Goal: Task Accomplishment & Management: Use online tool/utility

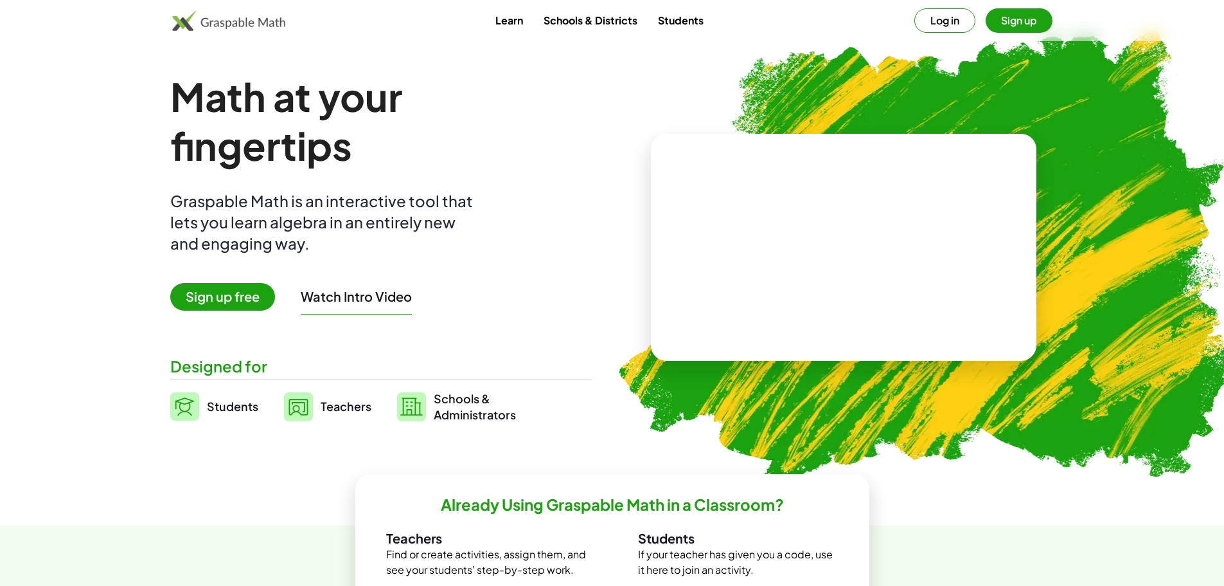
click at [869, 272] on video at bounding box center [843, 247] width 193 height 96
click at [1006, 22] on button "Sign up" at bounding box center [1019, 20] width 67 height 24
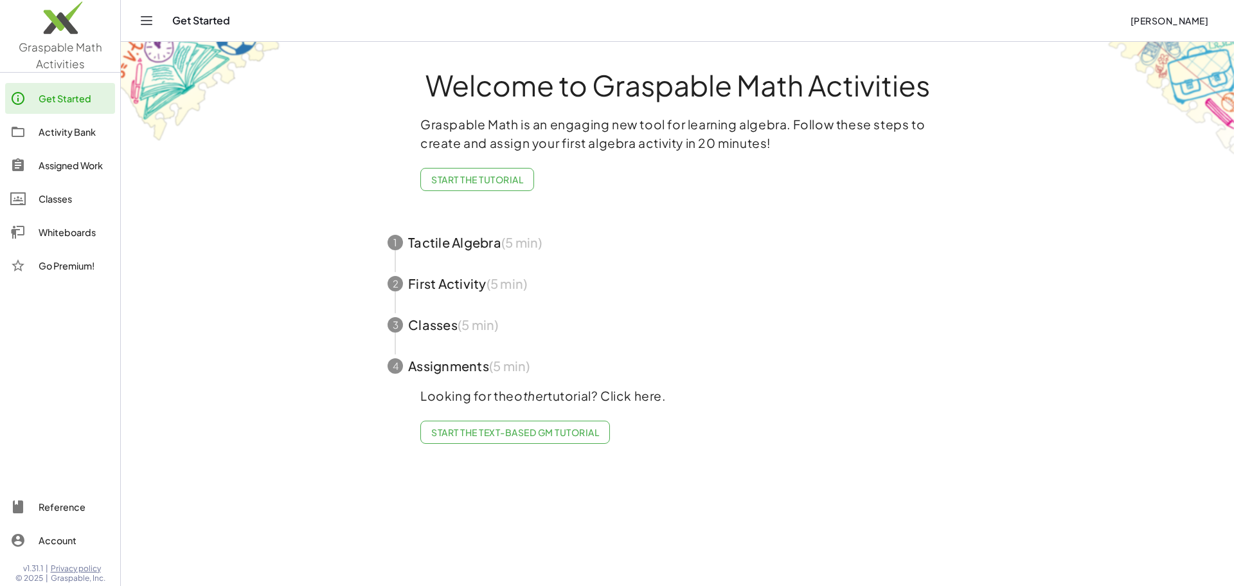
click at [548, 427] on span "Start the Text-based GM Tutorial" at bounding box center [515, 432] width 168 height 12
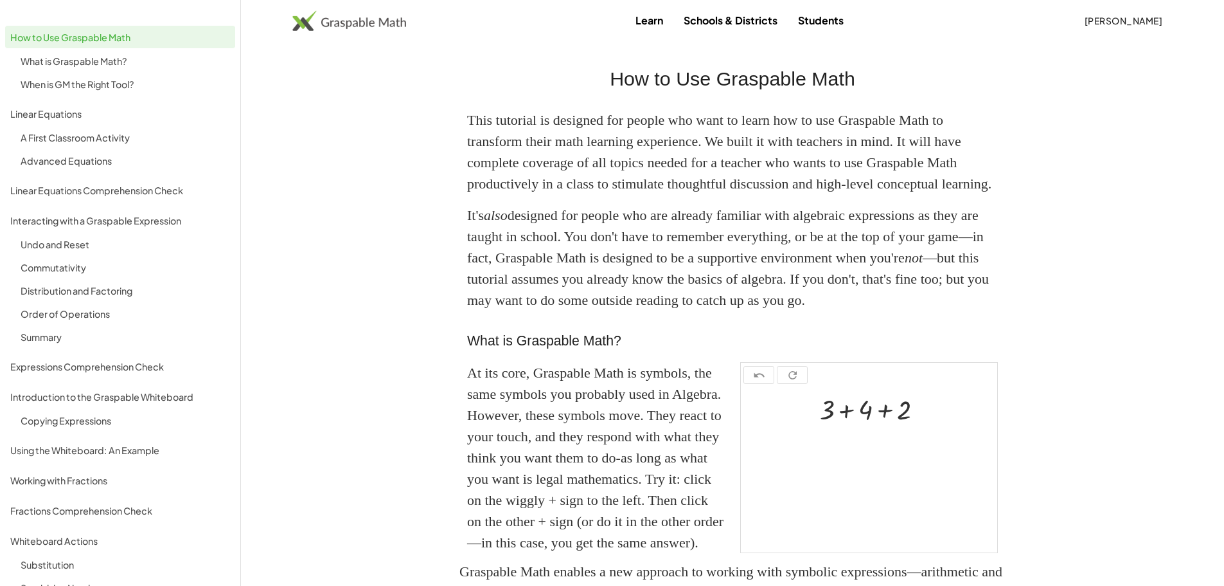
drag, startPoint x: 702, startPoint y: 67, endPoint x: 691, endPoint y: 75, distance: 13.6
click at [695, 74] on h2 "How to Use Graspable Math" at bounding box center [732, 79] width 531 height 30
click at [677, 79] on h2 "How to Use Graspable Math" at bounding box center [732, 79] width 531 height 30
drag, startPoint x: 645, startPoint y: 91, endPoint x: 587, endPoint y: 108, distance: 60.4
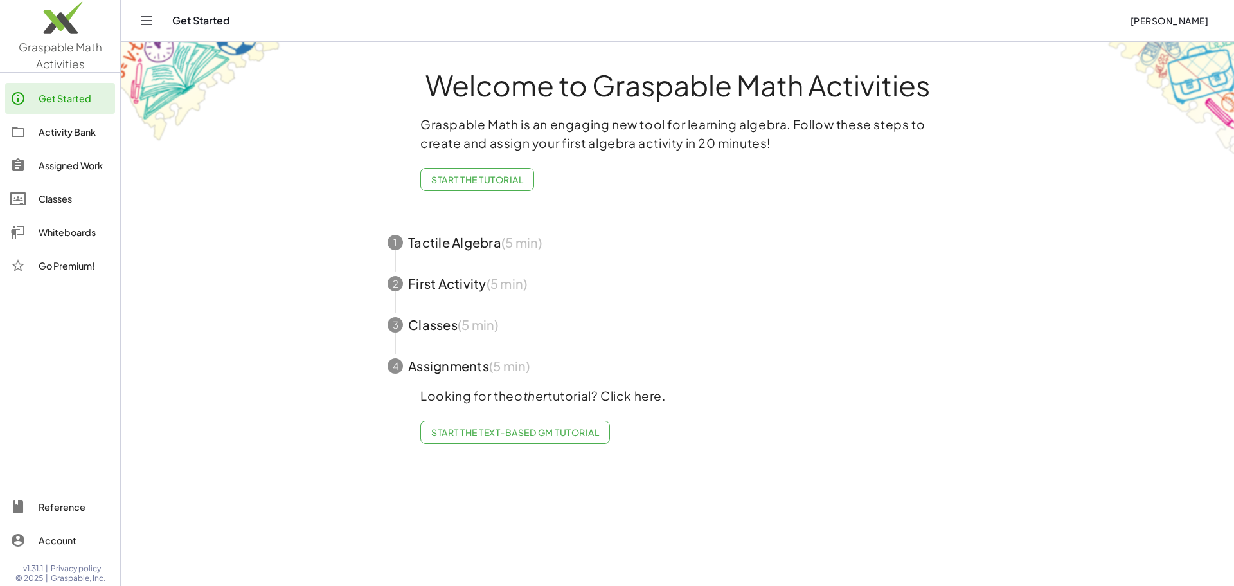
click at [483, 178] on span "Start the Tutorial" at bounding box center [477, 180] width 92 height 12
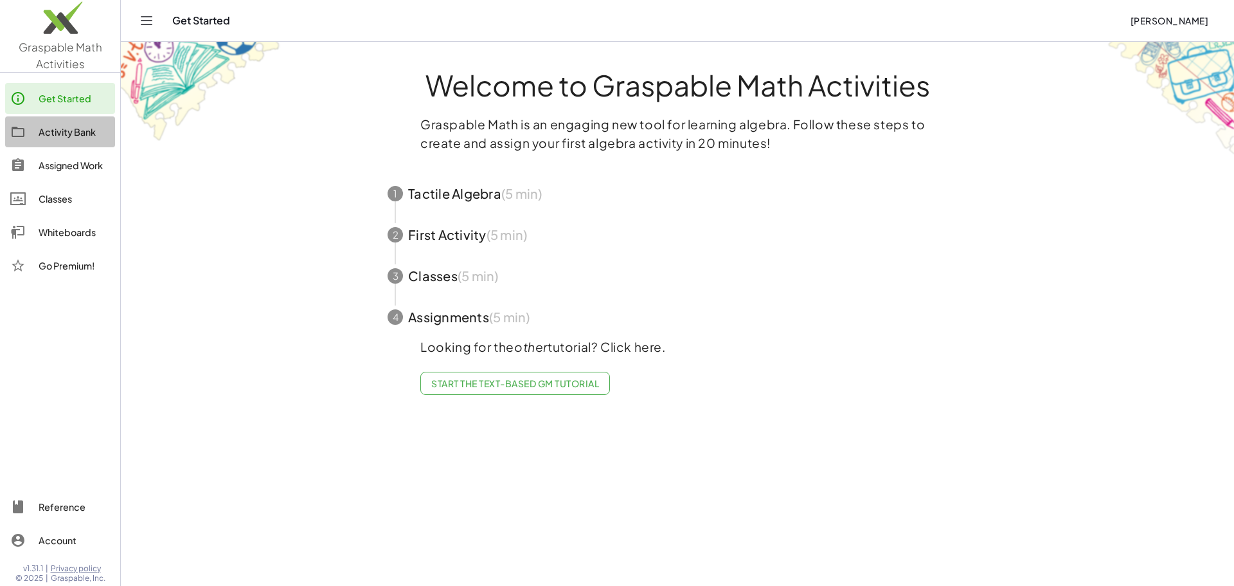
click at [80, 130] on div "Activity Bank" at bounding box center [74, 131] width 71 height 15
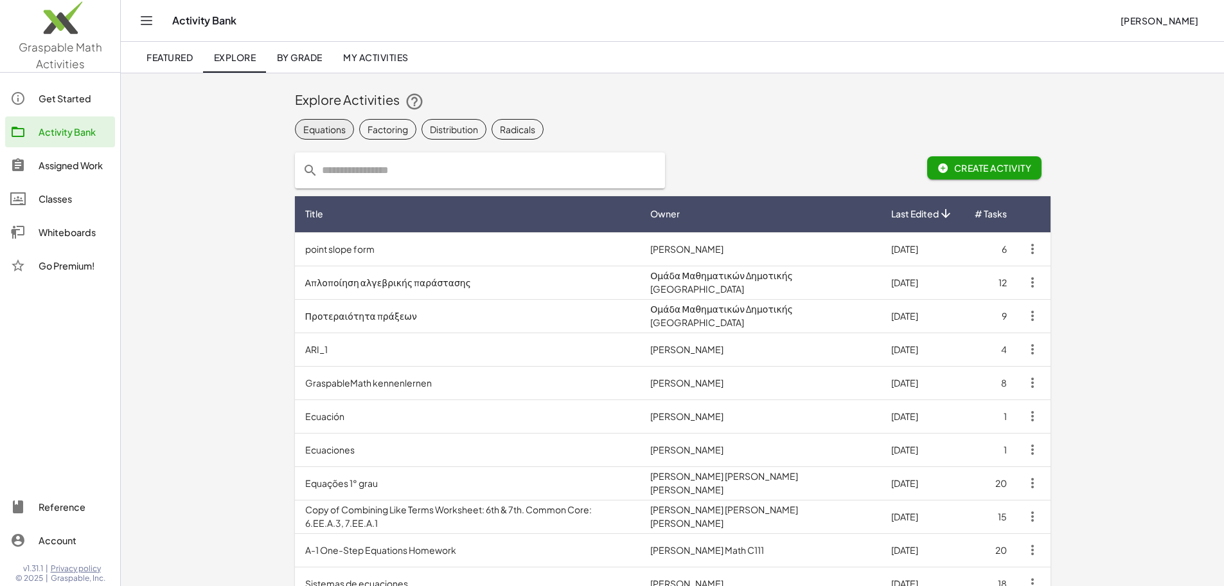
click at [303, 133] on div "Equations" at bounding box center [324, 129] width 42 height 13
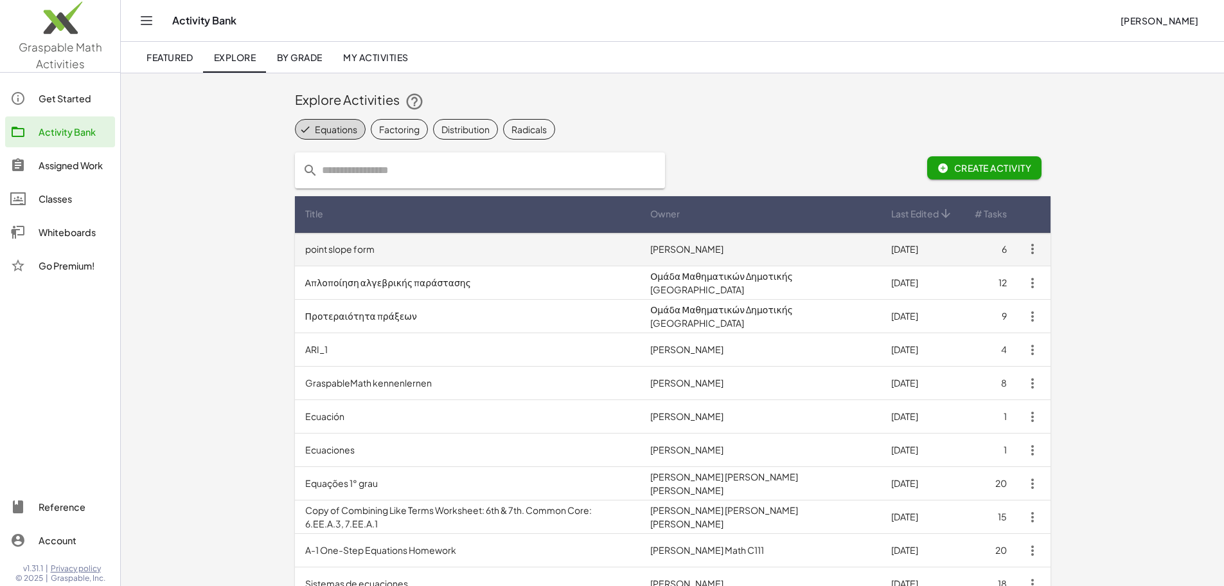
click at [532, 247] on td "point slope form" at bounding box center [468, 249] width 346 height 33
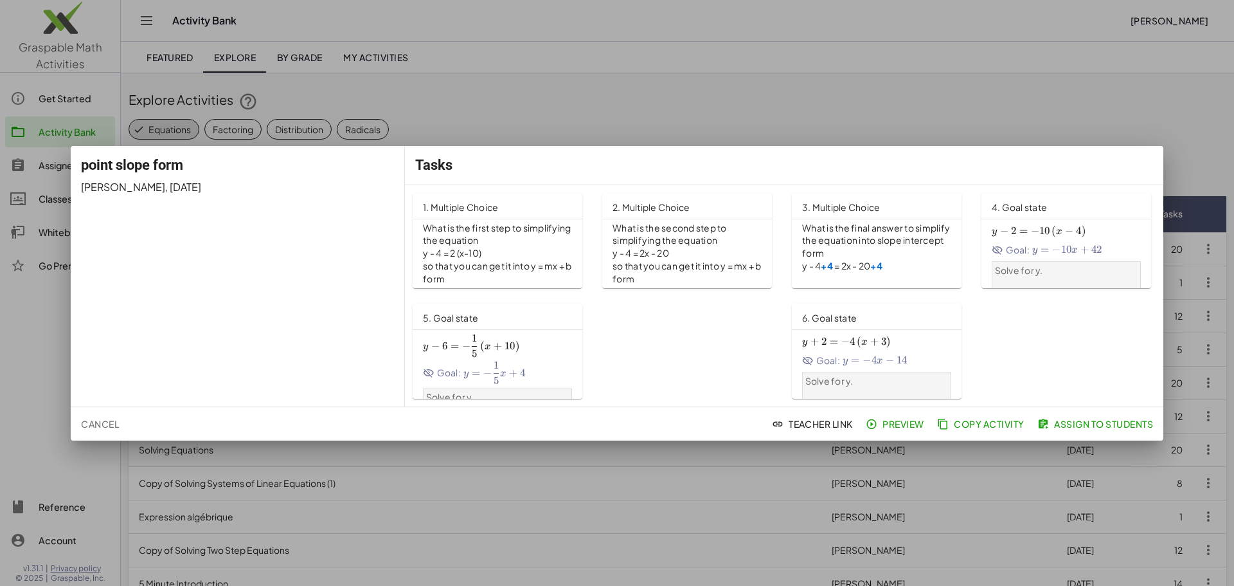
click at [476, 115] on div at bounding box center [617, 293] width 1234 height 586
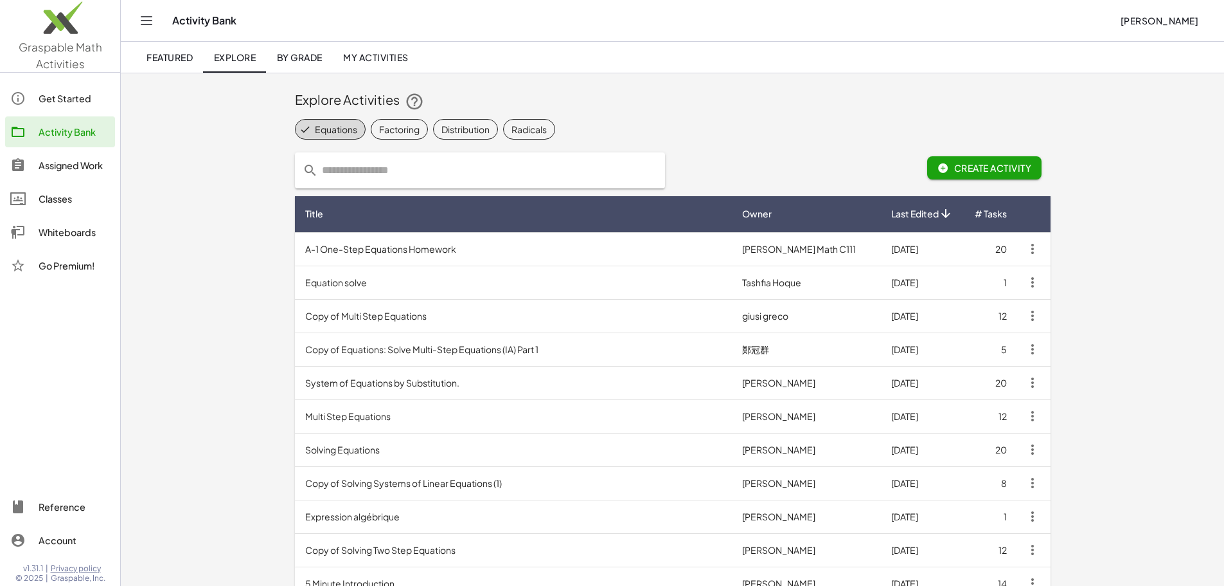
click at [72, 157] on link "Assigned Work" at bounding box center [60, 165] width 110 height 31
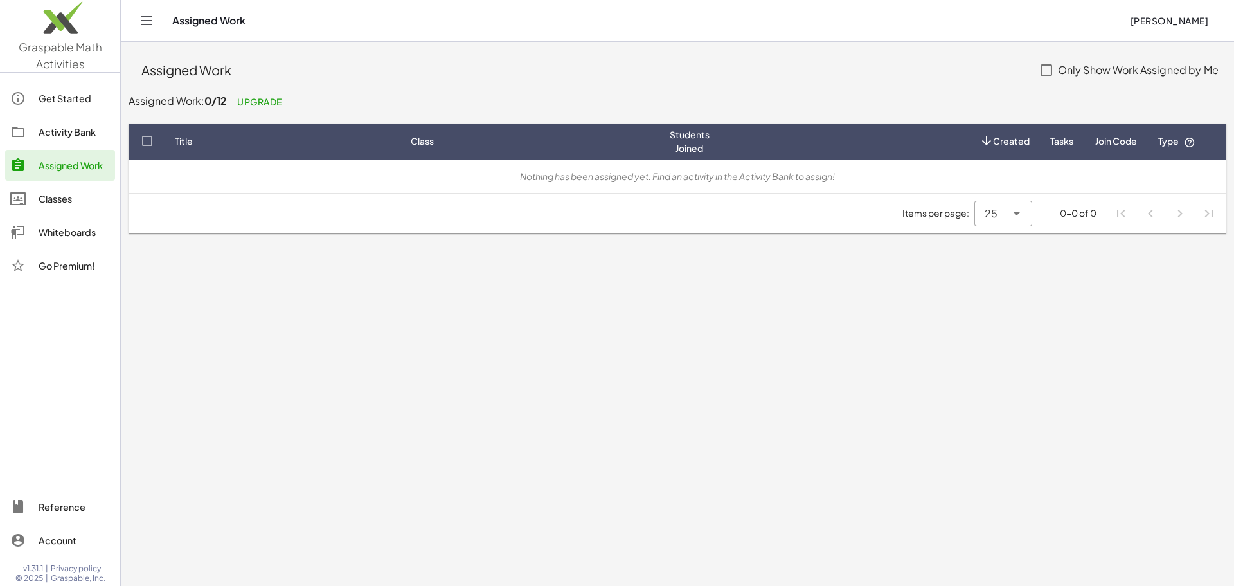
click at [66, 186] on link "Classes" at bounding box center [60, 198] width 110 height 31
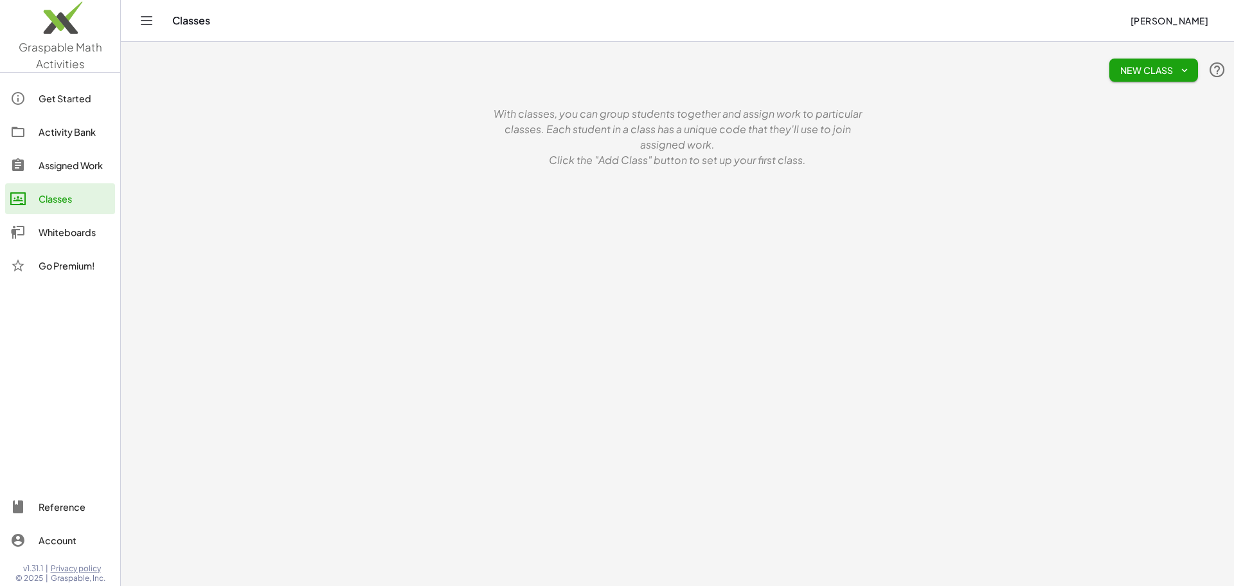
click at [66, 197] on div "Classes" at bounding box center [74, 198] width 71 height 15
click at [1118, 68] on button "New Class" at bounding box center [1153, 69] width 89 height 23
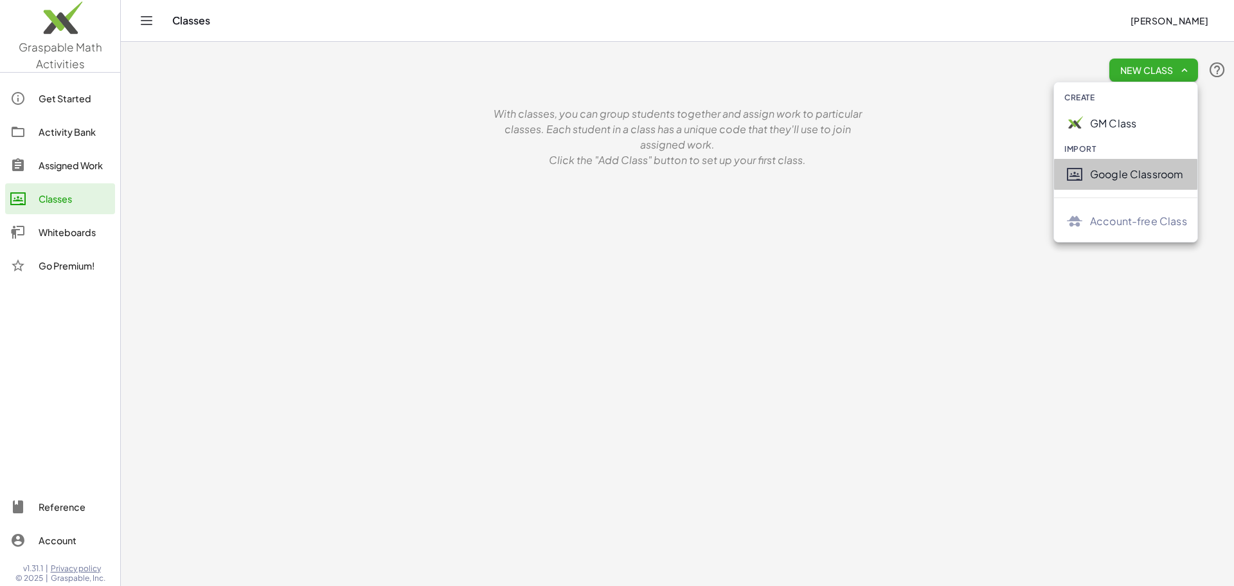
click at [1098, 177] on div "Google Classroom" at bounding box center [1138, 173] width 97 height 15
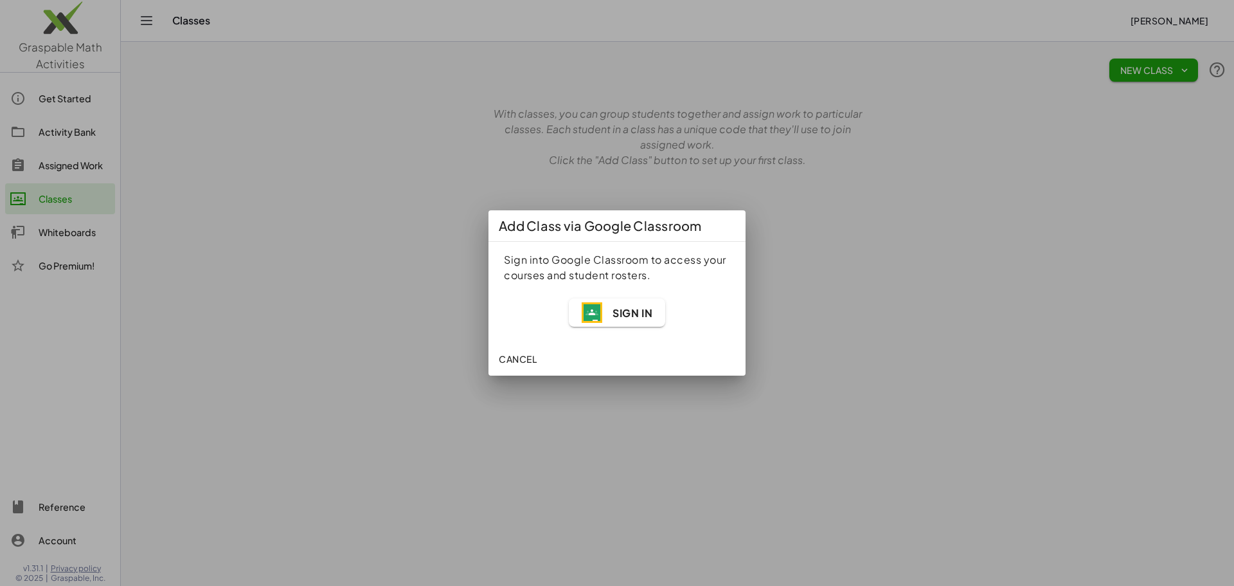
click at [622, 310] on span "Sign In" at bounding box center [633, 312] width 40 height 13
click at [530, 359] on span "Cancel" at bounding box center [518, 359] width 38 height 12
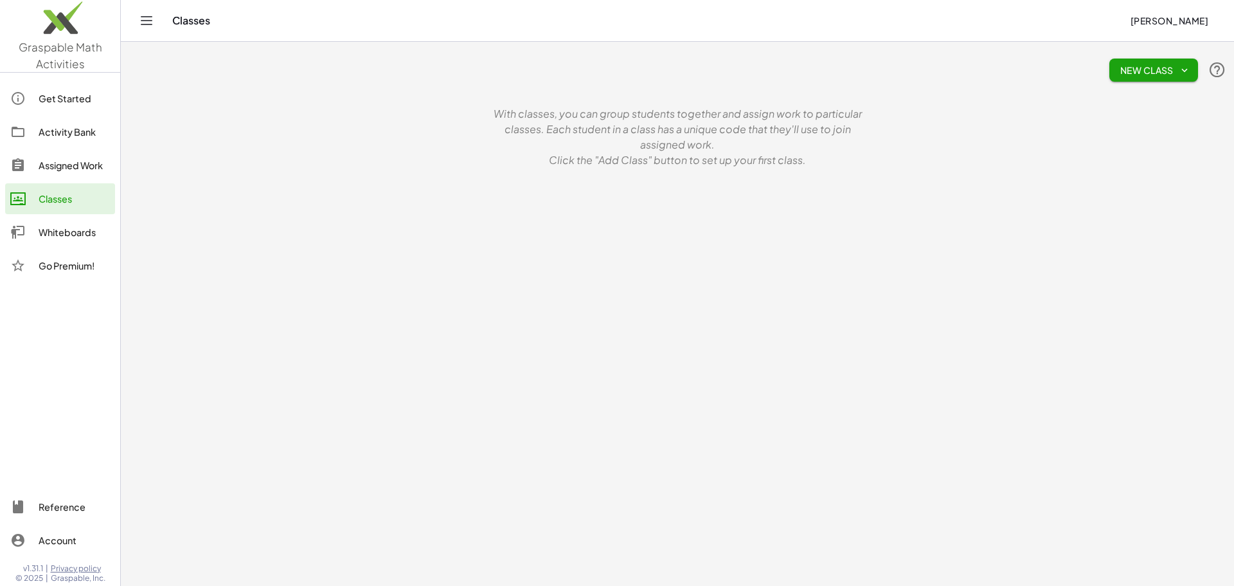
click at [74, 264] on div "Go Premium!" at bounding box center [74, 265] width 71 height 15
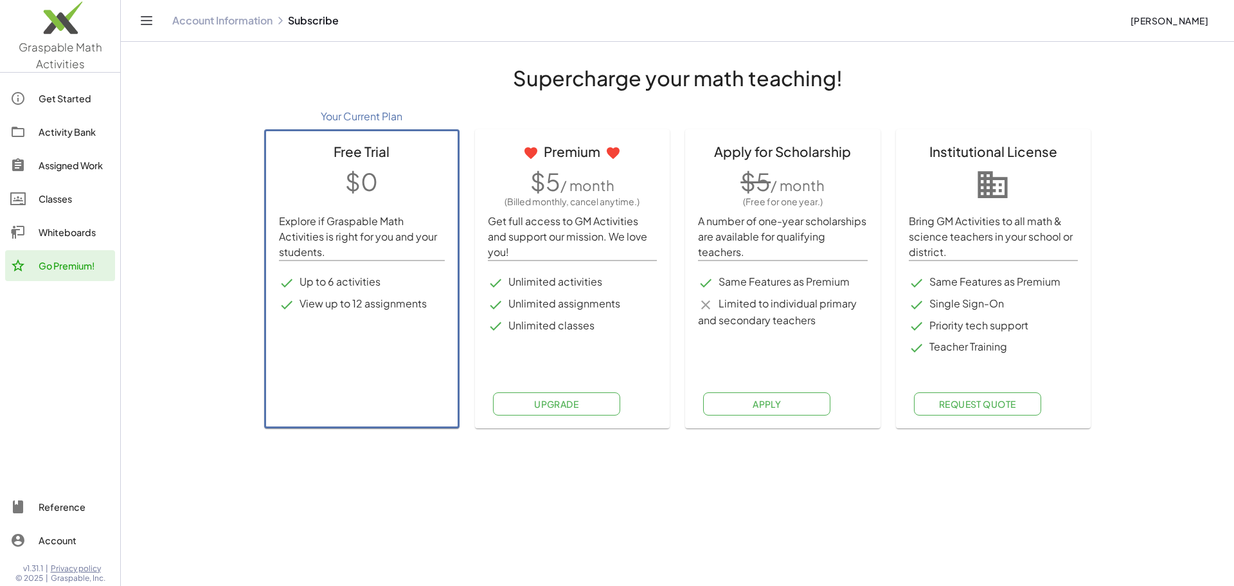
click at [84, 231] on div "Whiteboards" at bounding box center [74, 231] width 71 height 15
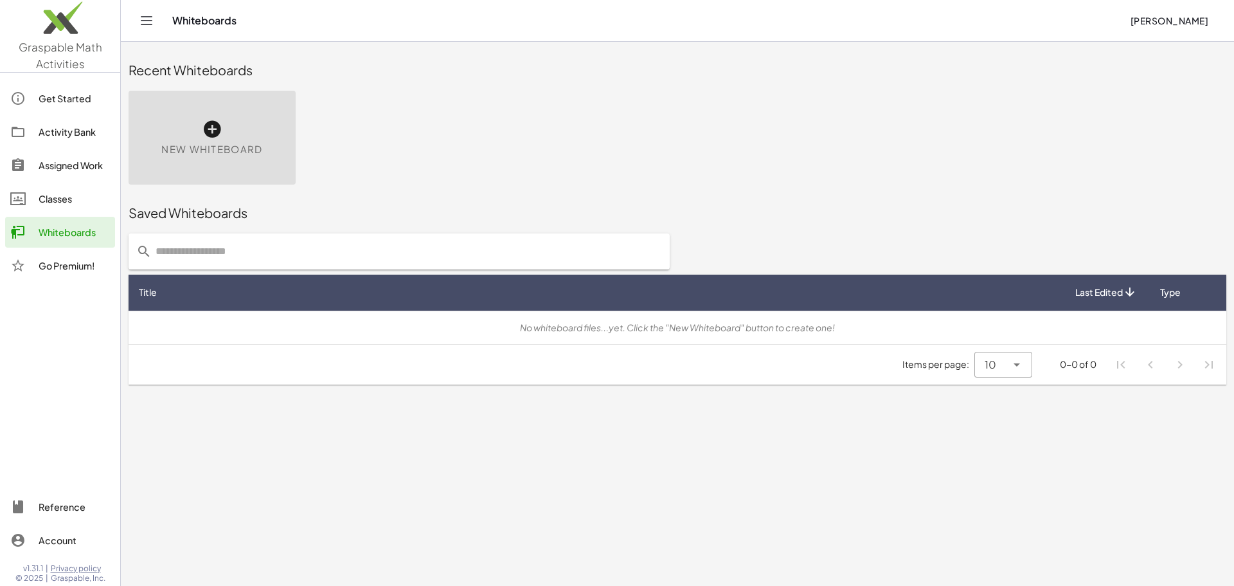
click at [217, 131] on icon at bounding box center [212, 129] width 21 height 21
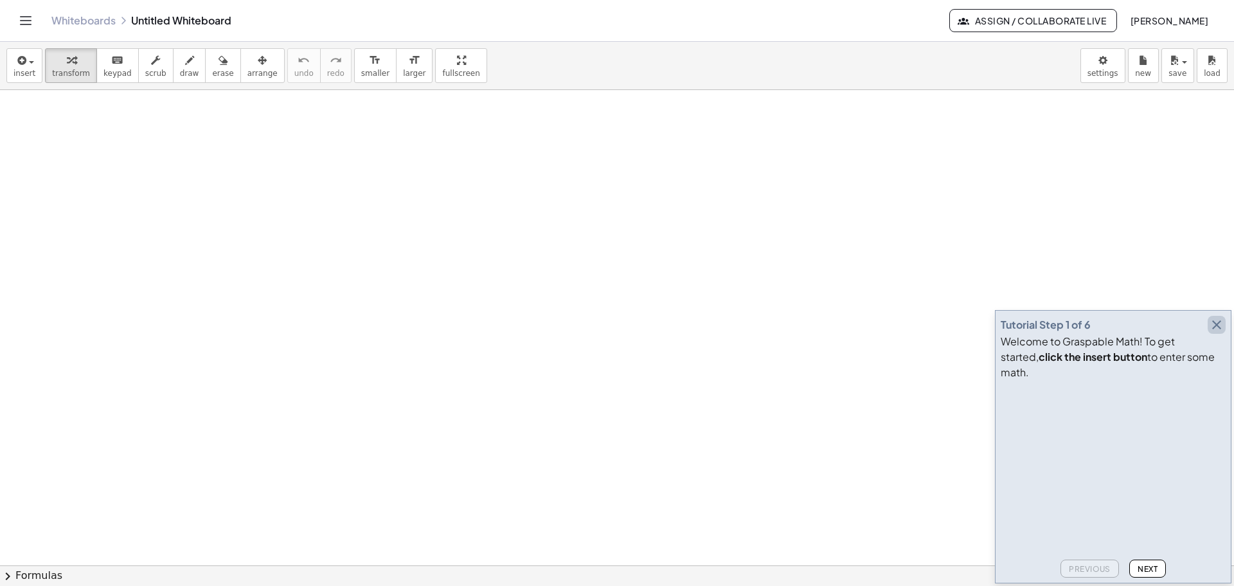
click at [1214, 332] on icon "button" at bounding box center [1216, 324] width 15 height 15
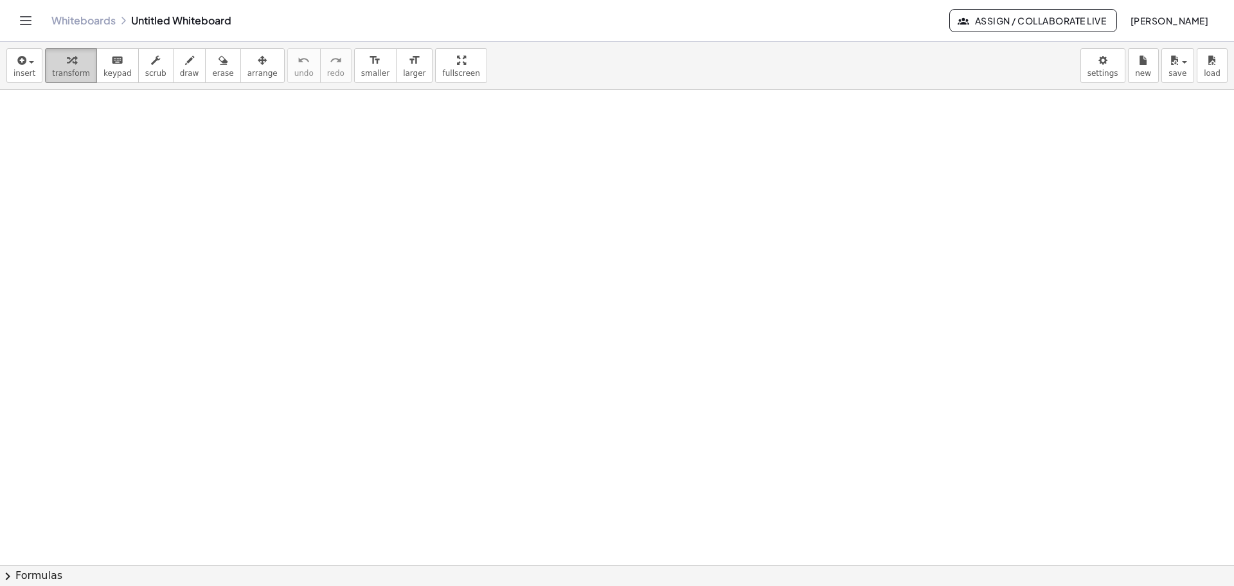
click at [67, 58] on icon "button" at bounding box center [71, 60] width 9 height 15
click at [27, 64] on span "button" at bounding box center [27, 61] width 3 height 9
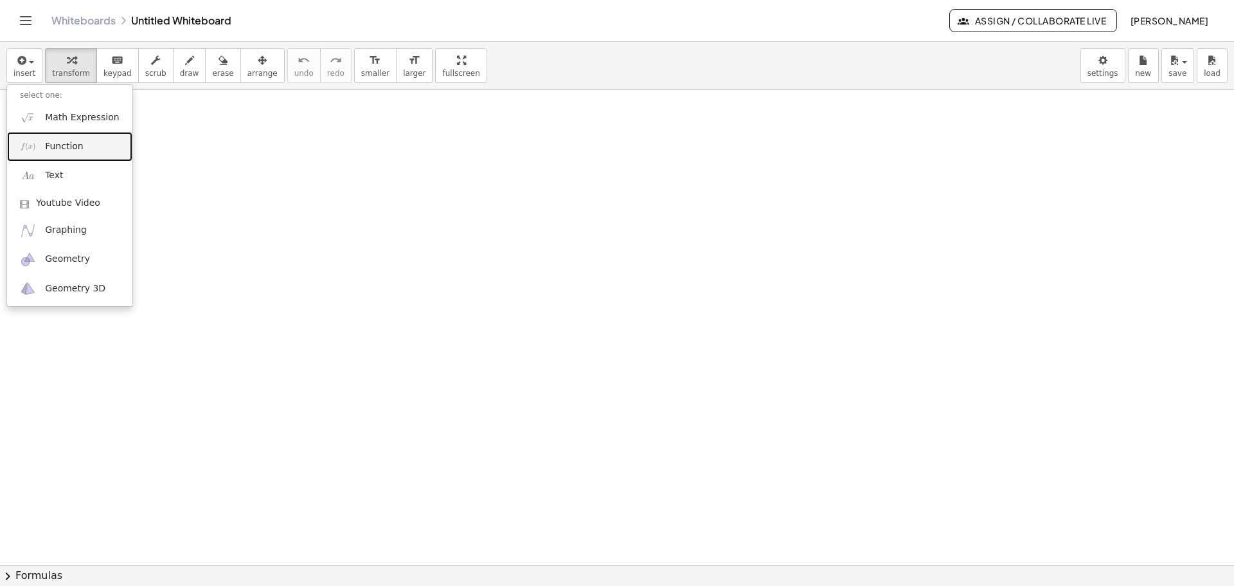
click at [56, 146] on span "Function" at bounding box center [64, 146] width 39 height 13
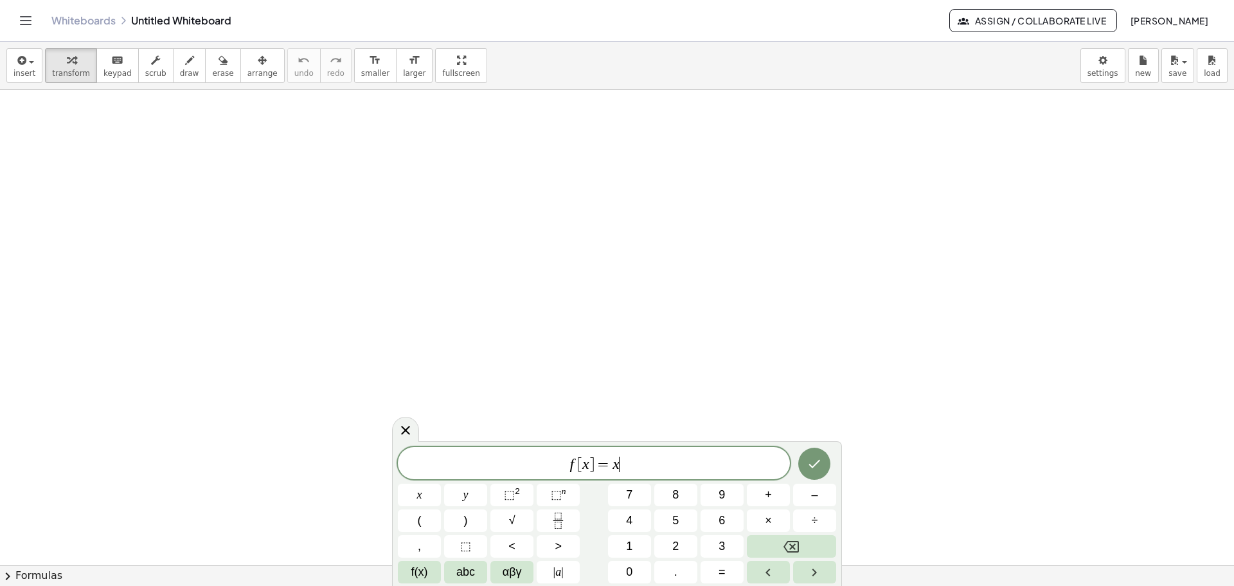
click at [640, 458] on span "f [ x ] = x ​" at bounding box center [594, 464] width 392 height 18
click at [765, 494] on span "+" at bounding box center [768, 494] width 7 height 17
click at [684, 551] on button "2" at bounding box center [675, 546] width 43 height 22
click at [562, 574] on span "|" at bounding box center [562, 571] width 3 height 13
click at [787, 548] on icon "Backspace" at bounding box center [790, 546] width 15 height 15
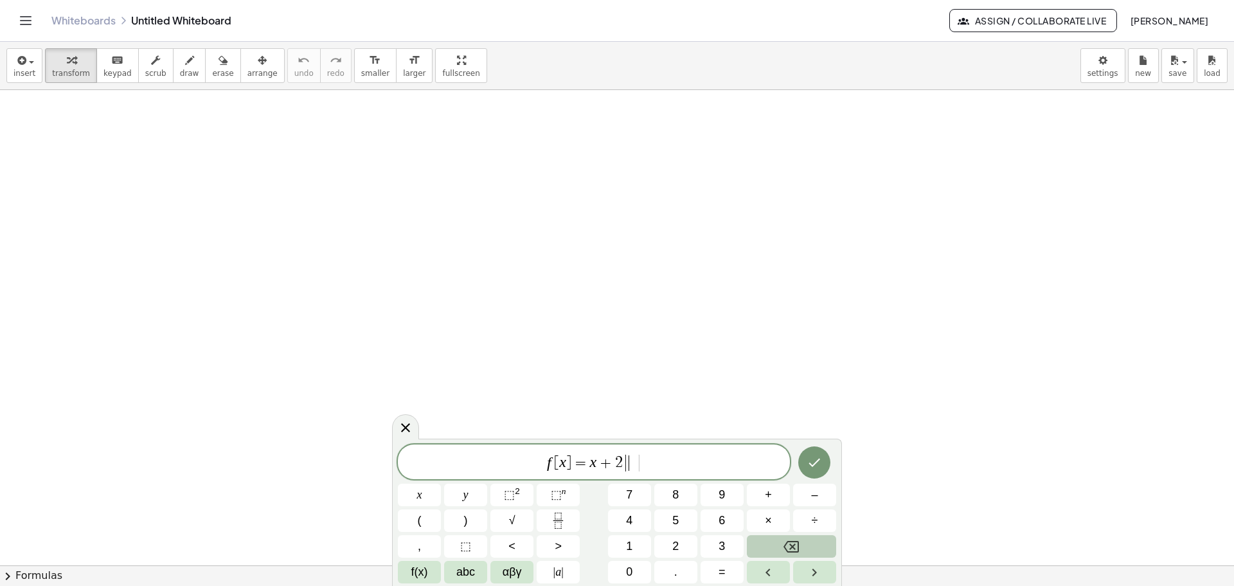
click at [787, 548] on icon "Backspace" at bounding box center [790, 546] width 15 height 15
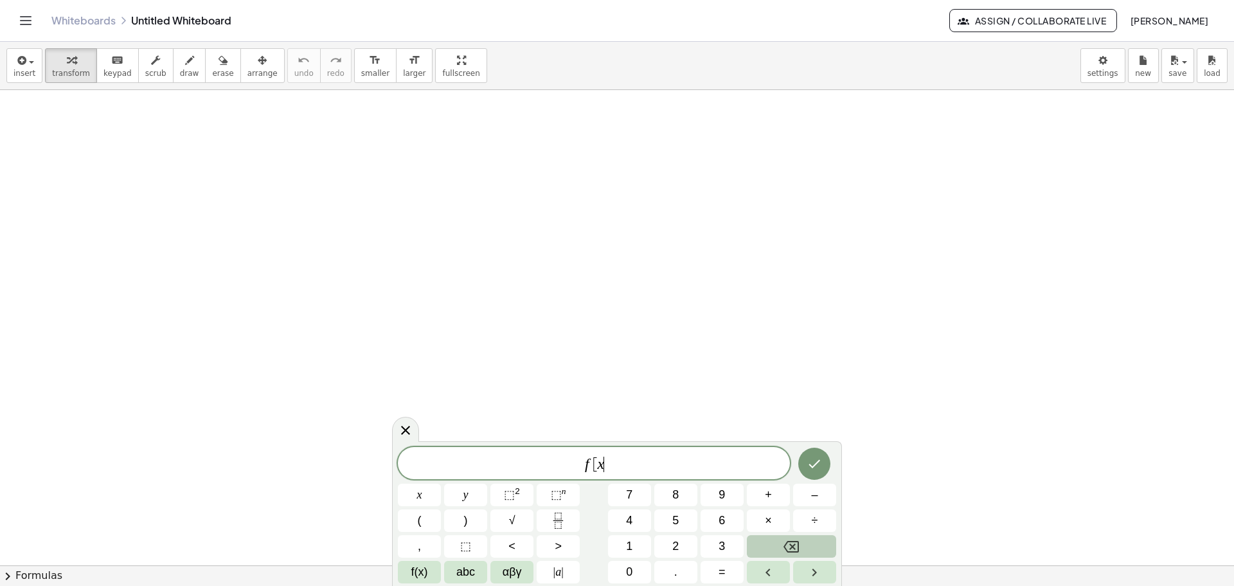
click at [787, 548] on icon "Backspace" at bounding box center [790, 546] width 15 height 15
click at [632, 319] on div at bounding box center [617, 565] width 1234 height 950
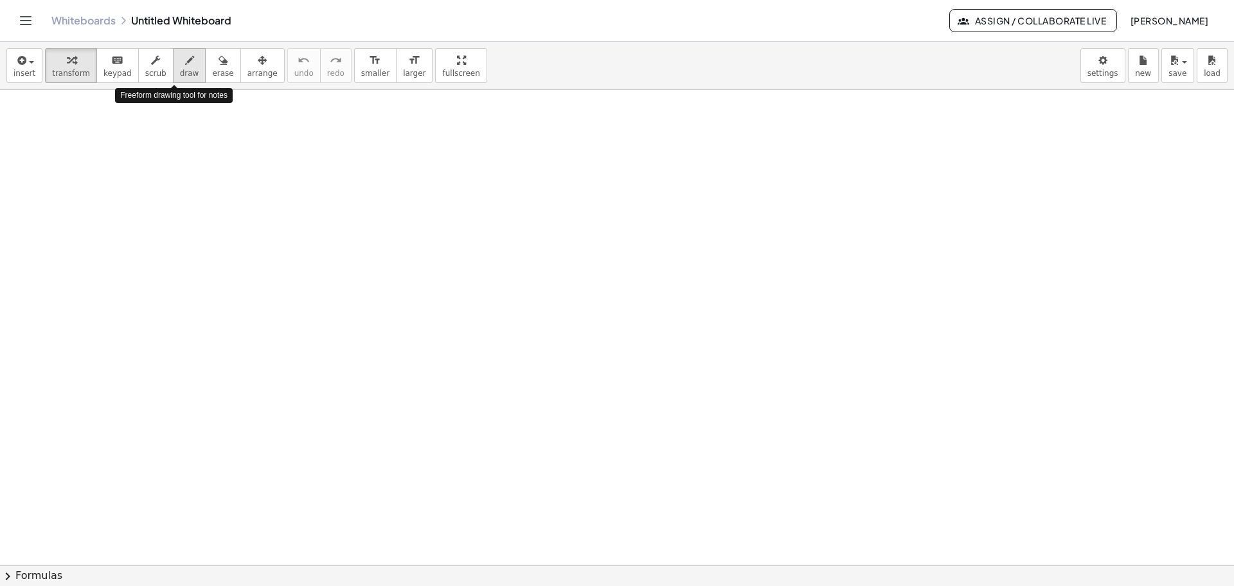
click at [180, 72] on span "draw" at bounding box center [189, 73] width 19 height 9
drag, startPoint x: 78, startPoint y: 146, endPoint x: 99, endPoint y: 172, distance: 32.9
click at [96, 178] on div at bounding box center [617, 565] width 1234 height 950
drag, startPoint x: 206, startPoint y: 61, endPoint x: 199, endPoint y: 75, distance: 16.1
click at [219, 62] on icon "button" at bounding box center [223, 60] width 9 height 15
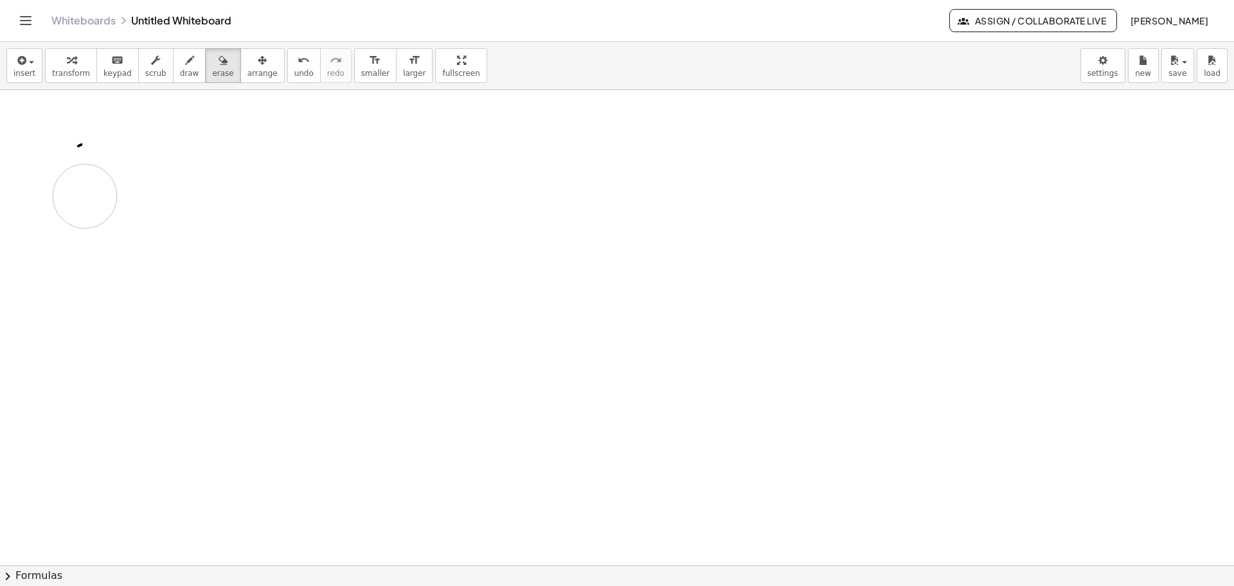
drag, startPoint x: 116, startPoint y: 142, endPoint x: 85, endPoint y: 196, distance: 62.2
click at [85, 196] on div at bounding box center [617, 565] width 1234 height 950
drag, startPoint x: 89, startPoint y: 147, endPoint x: 111, endPoint y: 135, distance: 24.7
click at [111, 136] on div at bounding box center [617, 565] width 1234 height 950
drag, startPoint x: 71, startPoint y: 152, endPoint x: 160, endPoint y: 108, distance: 98.9
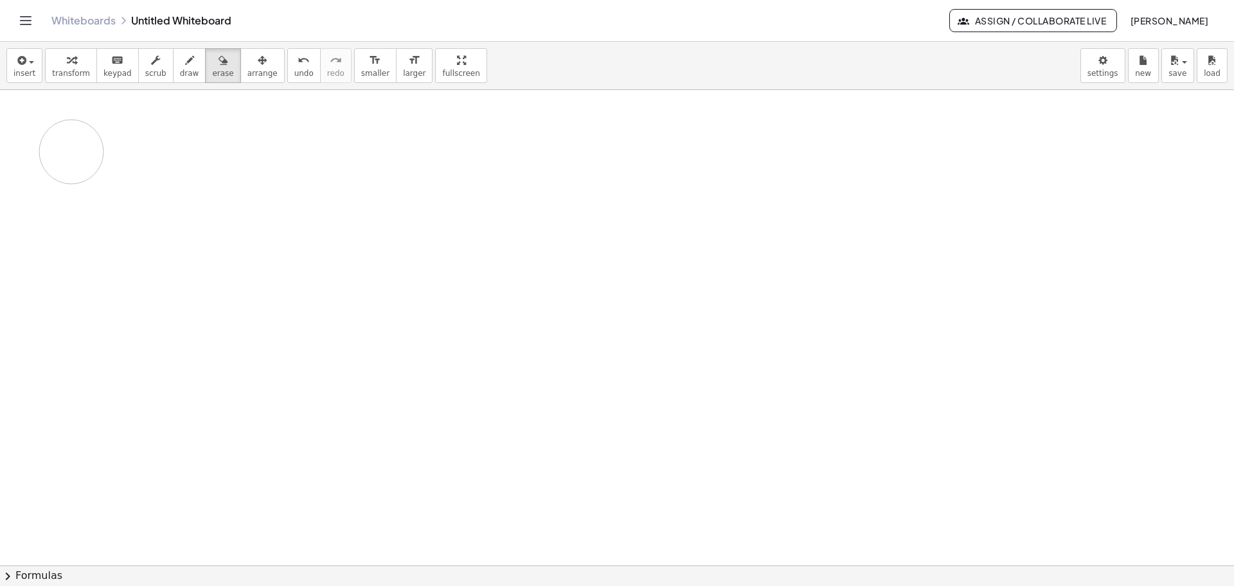
click at [73, 148] on div at bounding box center [617, 565] width 1234 height 950
click at [361, 73] on span "smaller" at bounding box center [375, 73] width 28 height 9
drag, startPoint x: 89, startPoint y: 113, endPoint x: 100, endPoint y: 124, distance: 15.0
click at [100, 124] on div at bounding box center [617, 565] width 1234 height 950
click at [114, 74] on span "keypad" at bounding box center [117, 73] width 28 height 9
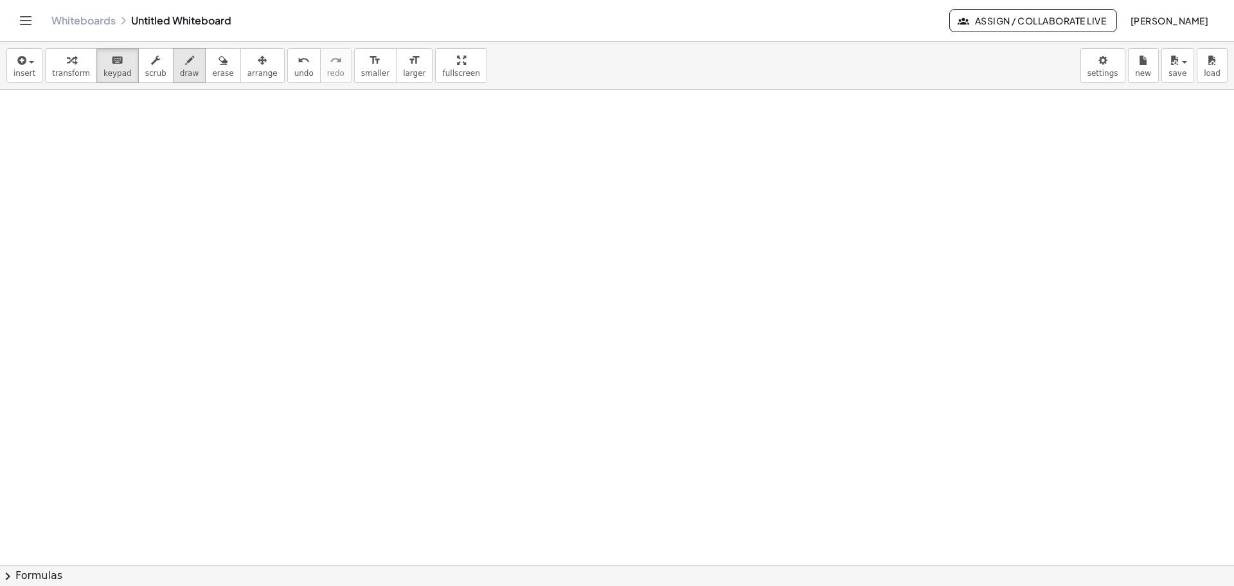
click at [180, 71] on span "draw" at bounding box center [189, 73] width 19 height 9
drag, startPoint x: 51, startPoint y: 123, endPoint x: 67, endPoint y: 130, distance: 17.8
click at [64, 137] on div at bounding box center [617, 565] width 1234 height 950
drag, startPoint x: 68, startPoint y: 123, endPoint x: 77, endPoint y: 125, distance: 9.1
click at [84, 124] on div at bounding box center [617, 565] width 1234 height 950
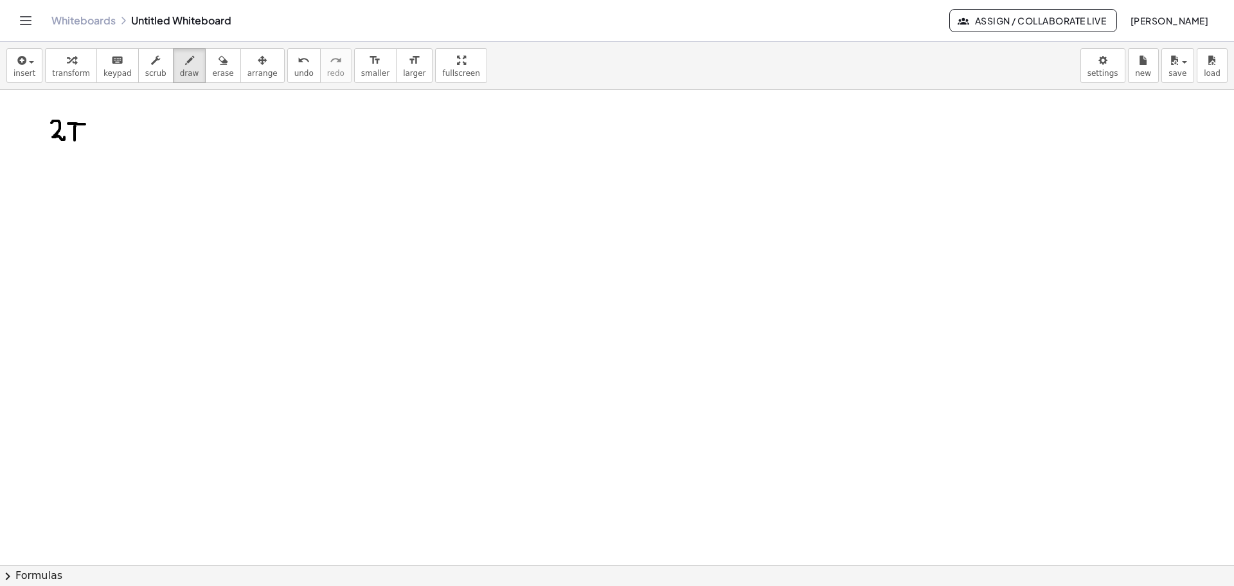
click at [75, 138] on div at bounding box center [617, 565] width 1234 height 950
drag, startPoint x: 78, startPoint y: 127, endPoint x: 78, endPoint y: 139, distance: 11.6
click at [78, 139] on div at bounding box center [617, 565] width 1234 height 950
click at [100, 136] on div at bounding box center [617, 565] width 1234 height 950
drag, startPoint x: 96, startPoint y: 130, endPoint x: 103, endPoint y: 129, distance: 7.8
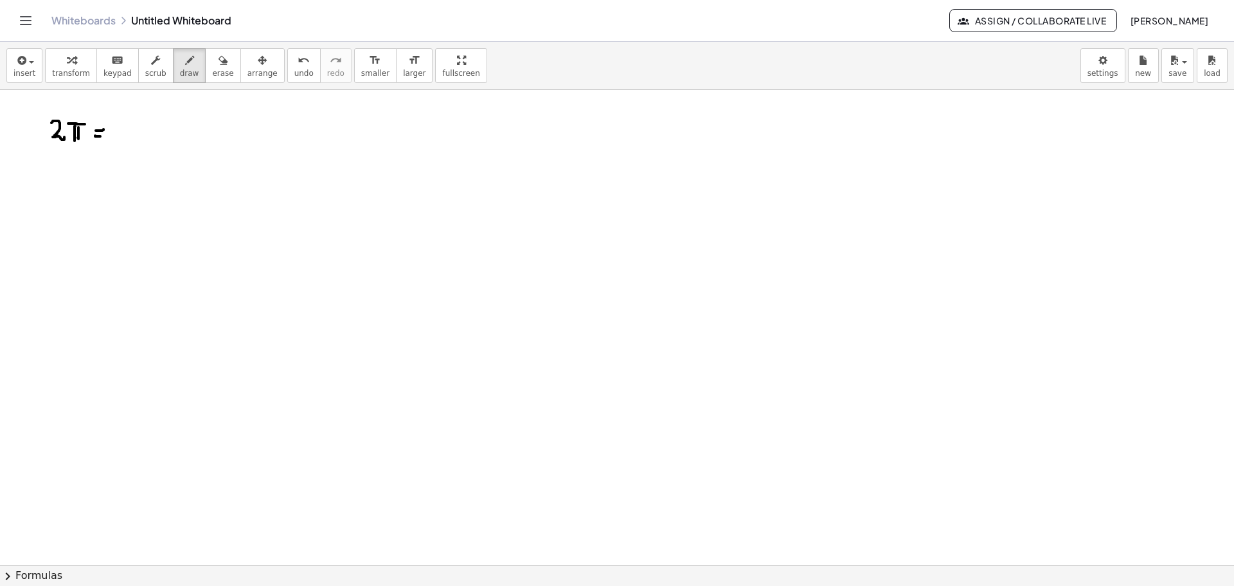
click at [103, 129] on div at bounding box center [617, 565] width 1234 height 950
drag, startPoint x: 112, startPoint y: 122, endPoint x: 131, endPoint y: 137, distance: 24.3
click at [126, 150] on div at bounding box center [617, 565] width 1234 height 950
drag, startPoint x: 216, startPoint y: 73, endPoint x: 159, endPoint y: 118, distance: 72.3
click at [214, 75] on button "erase" at bounding box center [222, 65] width 35 height 35
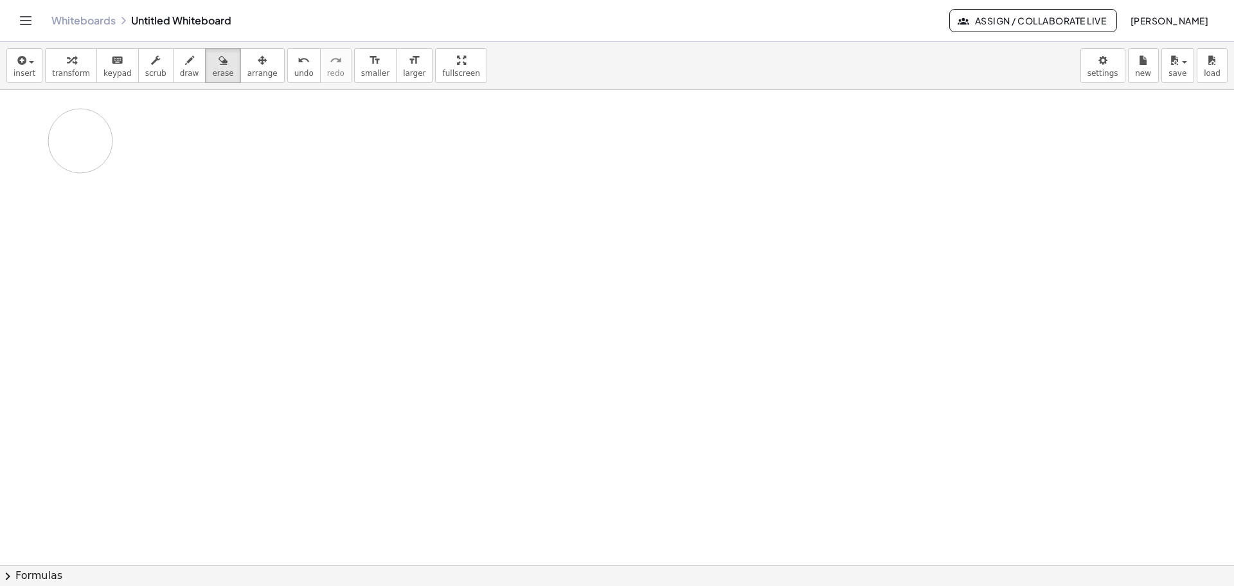
drag, startPoint x: 145, startPoint y: 129, endPoint x: 186, endPoint y: 120, distance: 42.2
click at [86, 138] on div at bounding box center [617, 565] width 1234 height 950
click at [1186, 21] on span "[PERSON_NAME]" at bounding box center [1169, 21] width 78 height 12
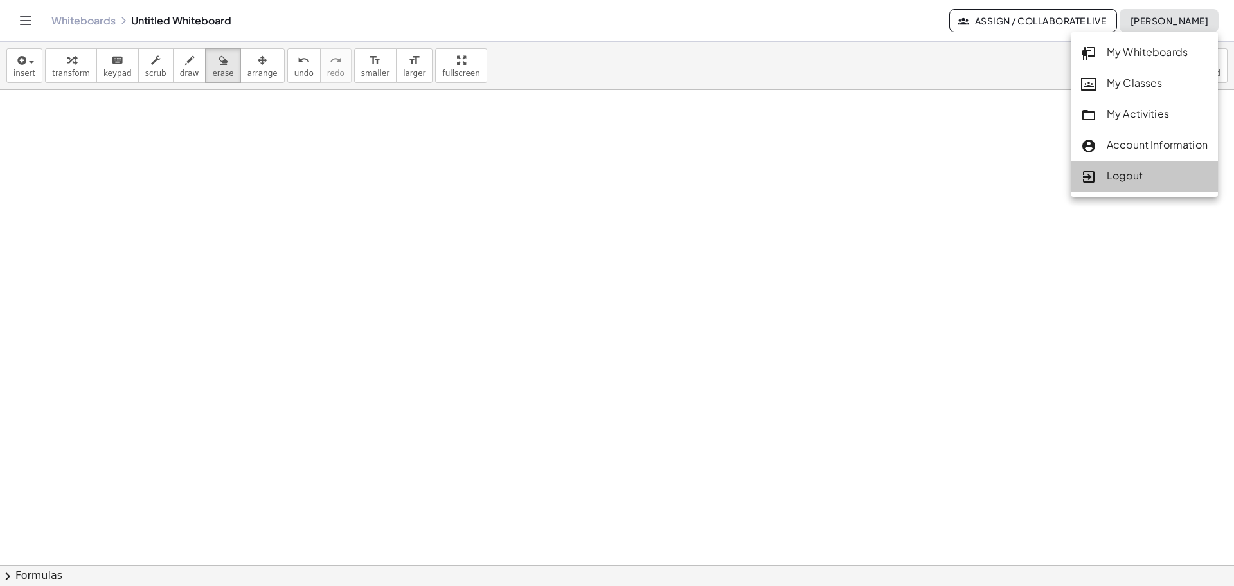
click at [1123, 181] on div "Logout" at bounding box center [1144, 176] width 127 height 17
